Goal: Check status: Check status

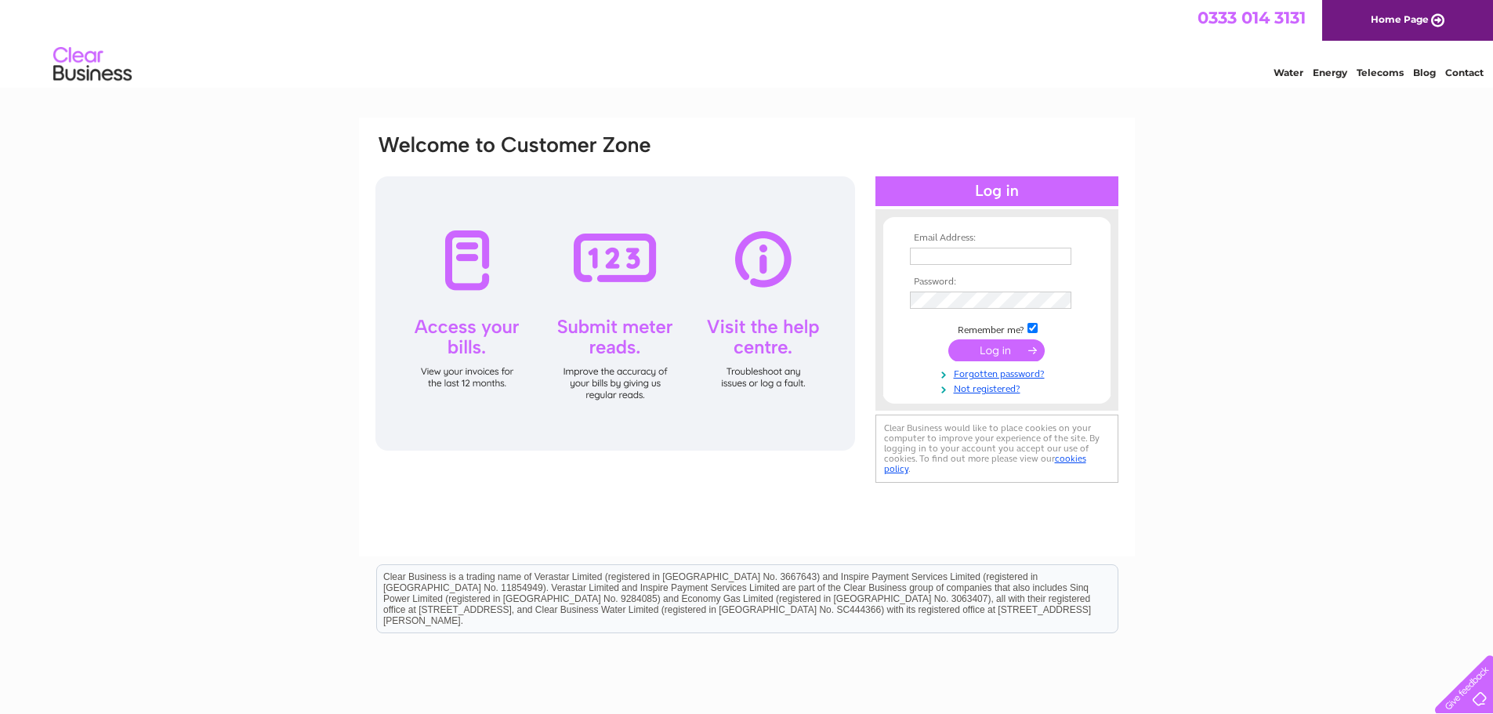
type input "[EMAIL_ADDRESS][DOMAIN_NAME]"
click at [979, 356] on input "submit" at bounding box center [996, 350] width 96 height 22
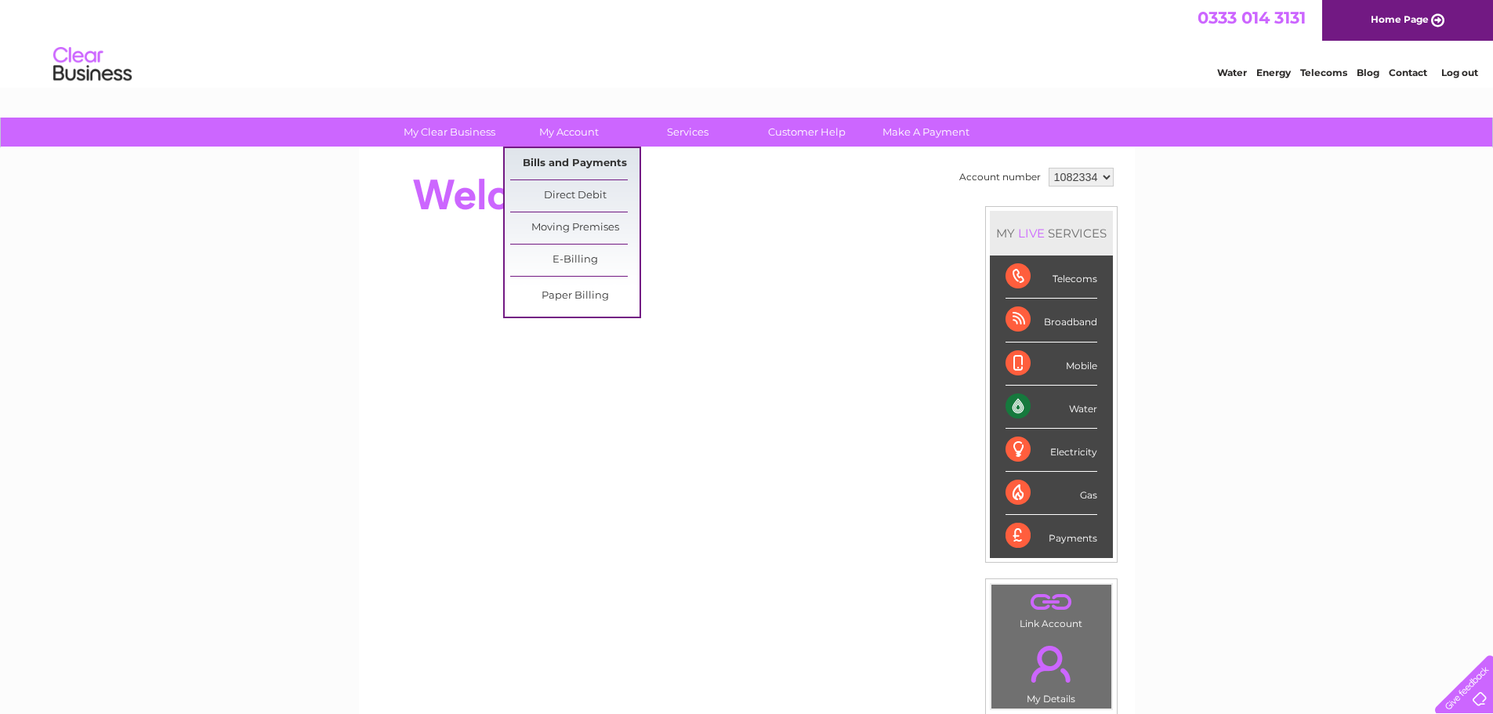
click at [570, 165] on link "Bills and Payments" at bounding box center [574, 163] width 129 height 31
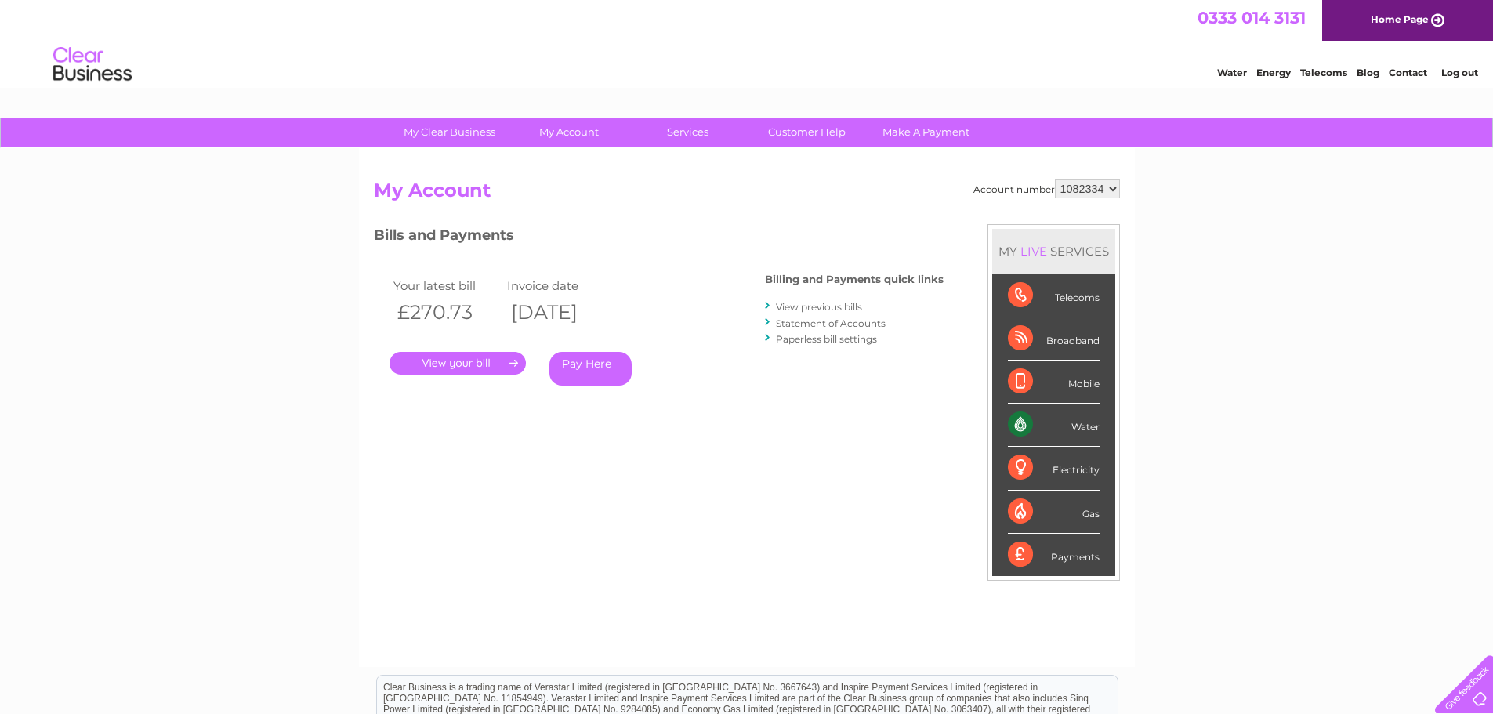
click at [452, 365] on link "." at bounding box center [457, 363] width 136 height 23
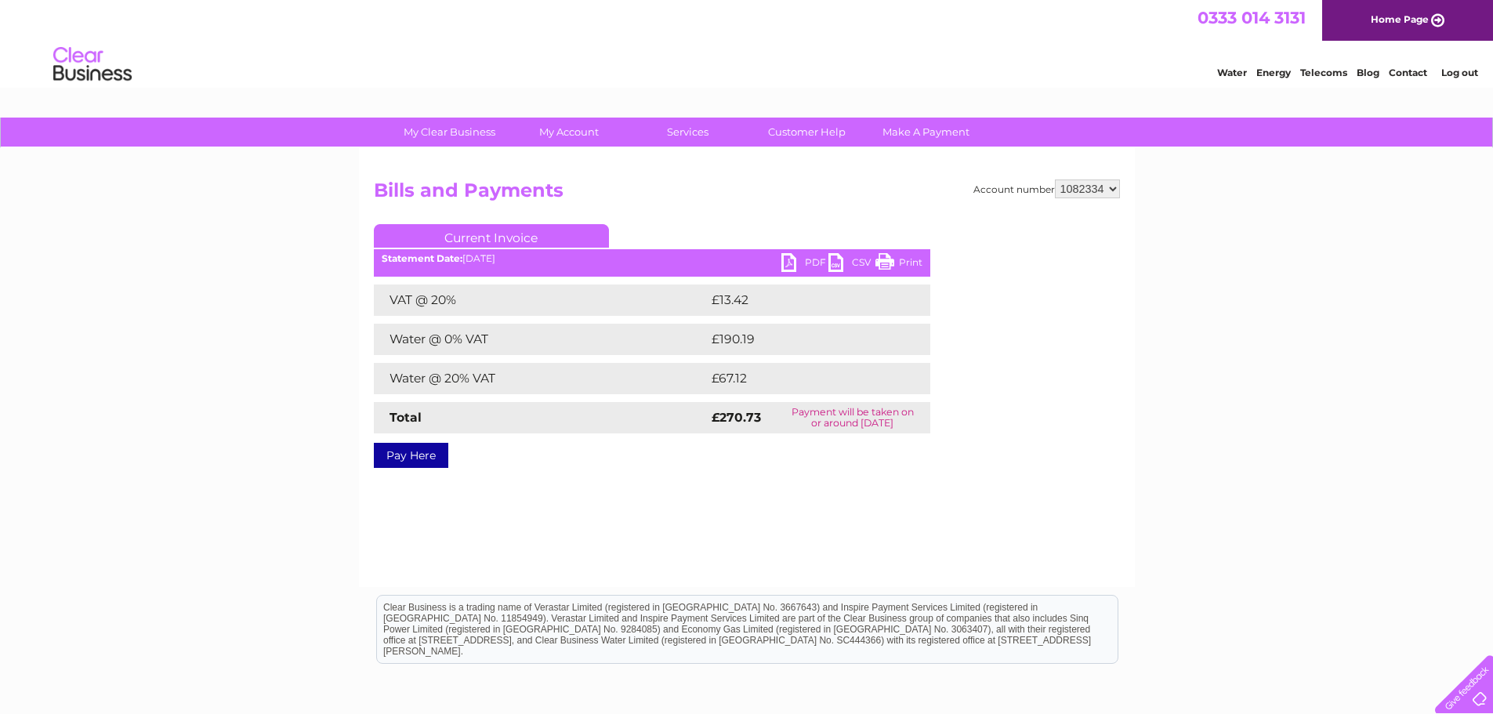
click at [792, 259] on link "PDF" at bounding box center [804, 264] width 47 height 23
